Goal: Task Accomplishment & Management: Complete application form

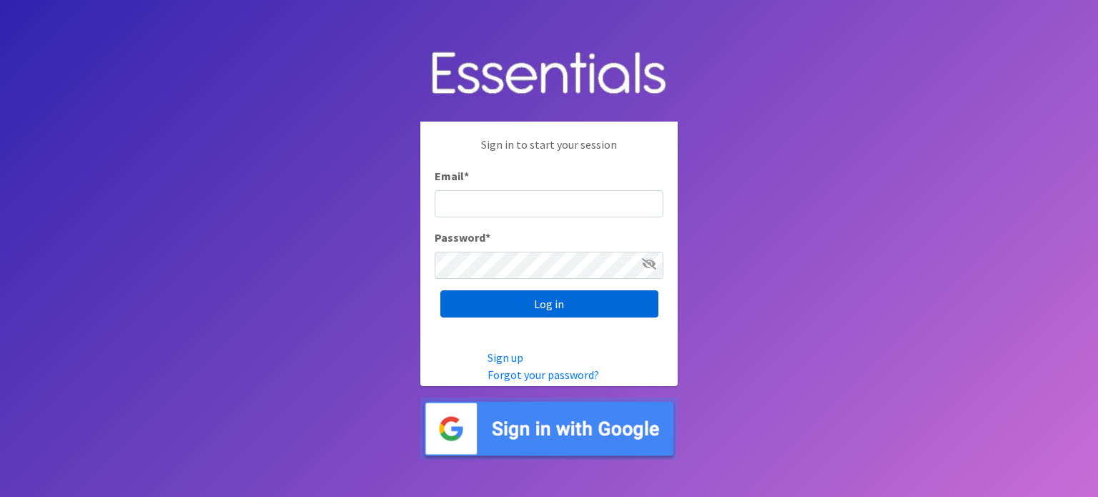
type input "[EMAIL_ADDRESS][DOMAIN_NAME]"
click at [547, 298] on input "Log in" at bounding box center [549, 303] width 218 height 27
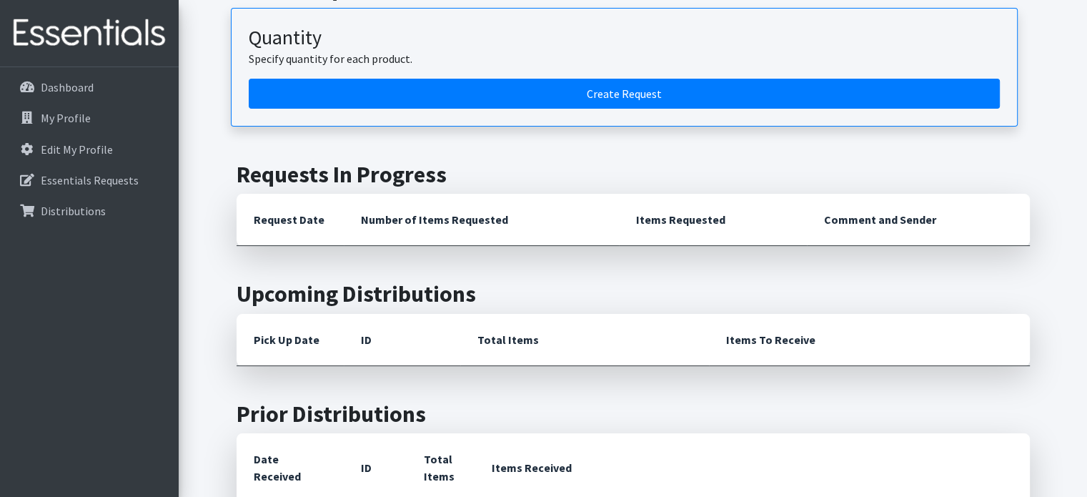
scroll to position [143, 0]
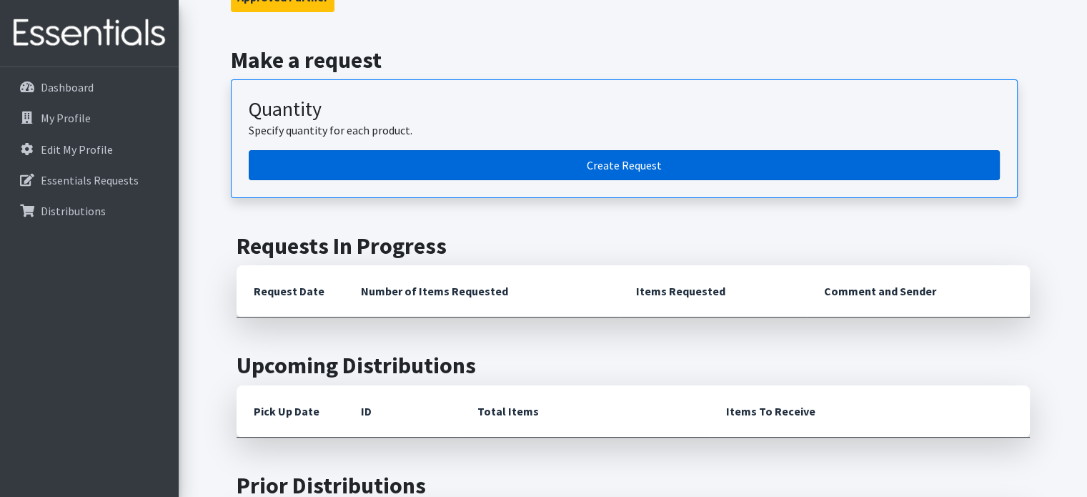
click at [607, 165] on link "Create Request" at bounding box center [624, 165] width 751 height 30
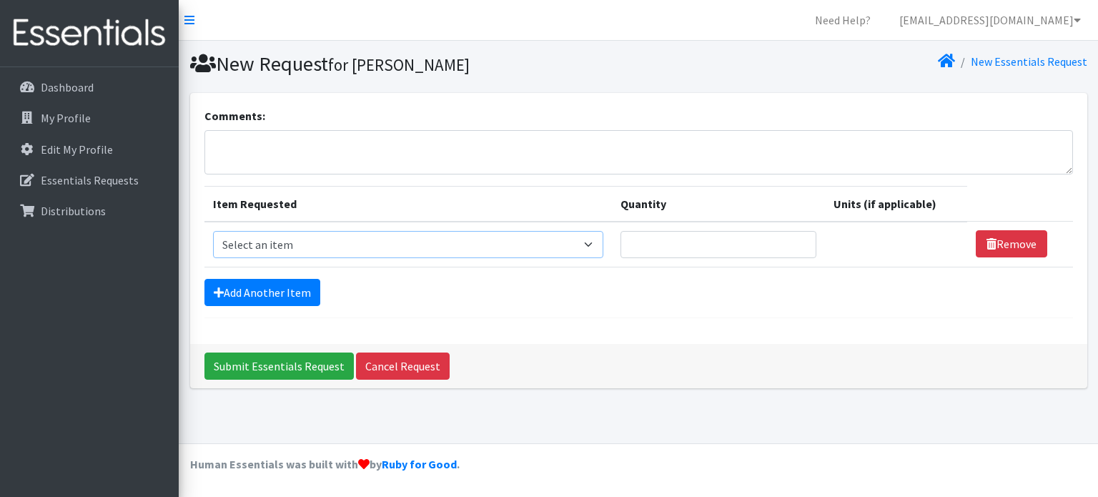
click at [486, 245] on select "Select an item # of Children this order will serve # of Individuals Living in H…" at bounding box center [408, 244] width 390 height 27
click at [652, 157] on textarea "Comments:" at bounding box center [638, 152] width 869 height 44
